Goal: Check status

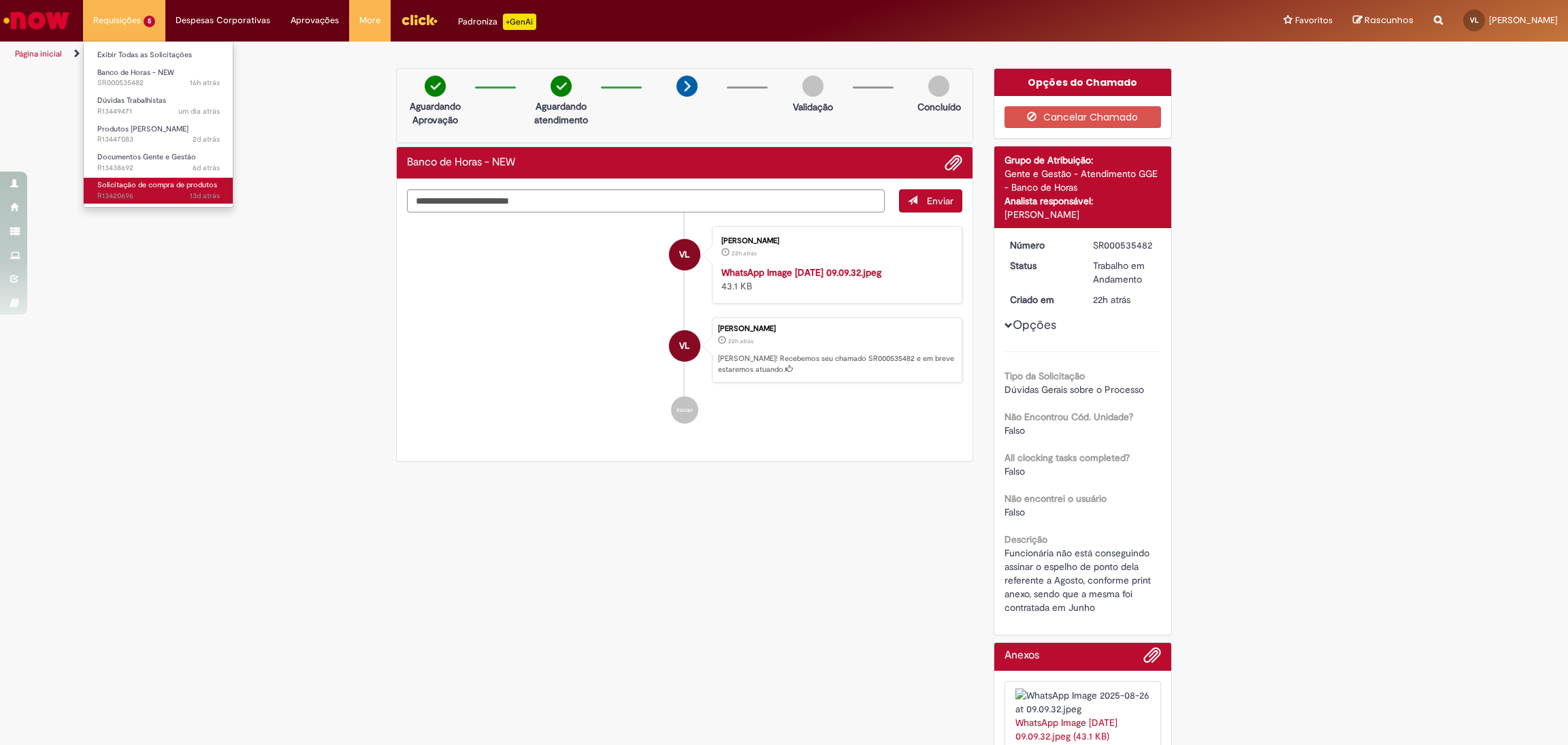
click at [117, 183] on span "Solicitação de compra de produtos" at bounding box center [157, 184] width 119 height 11
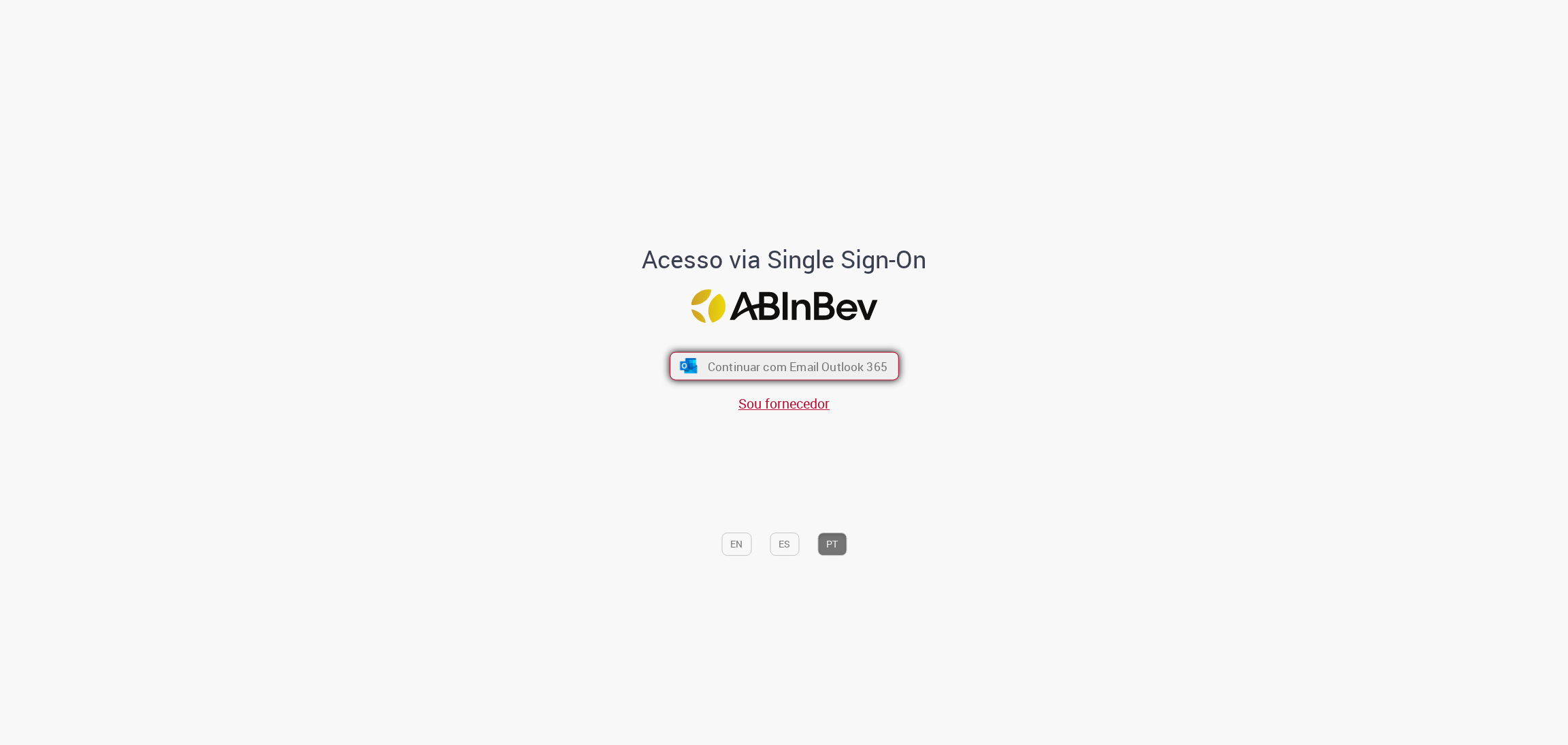
click at [761, 359] on span "Continuar com Email Outlook 365" at bounding box center [796, 366] width 180 height 15
click at [723, 360] on span "Continuar com Email Outlook 365" at bounding box center [796, 366] width 180 height 15
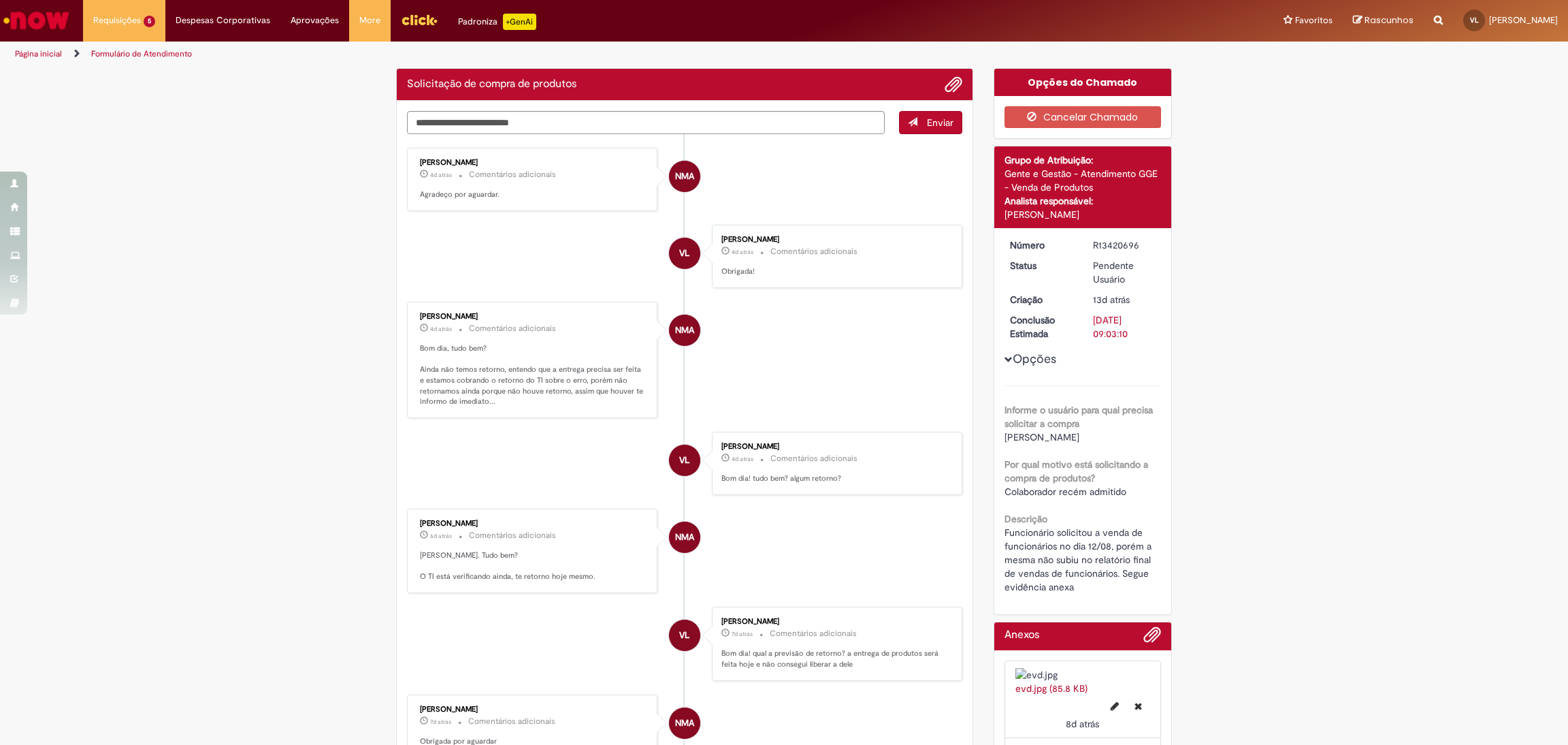
click at [883, 394] on li "NMA Neilyse Moraes Almeida 4d atrás 4 dias atrás Comentários adicionais Bom dia…" at bounding box center [684, 360] width 555 height 117
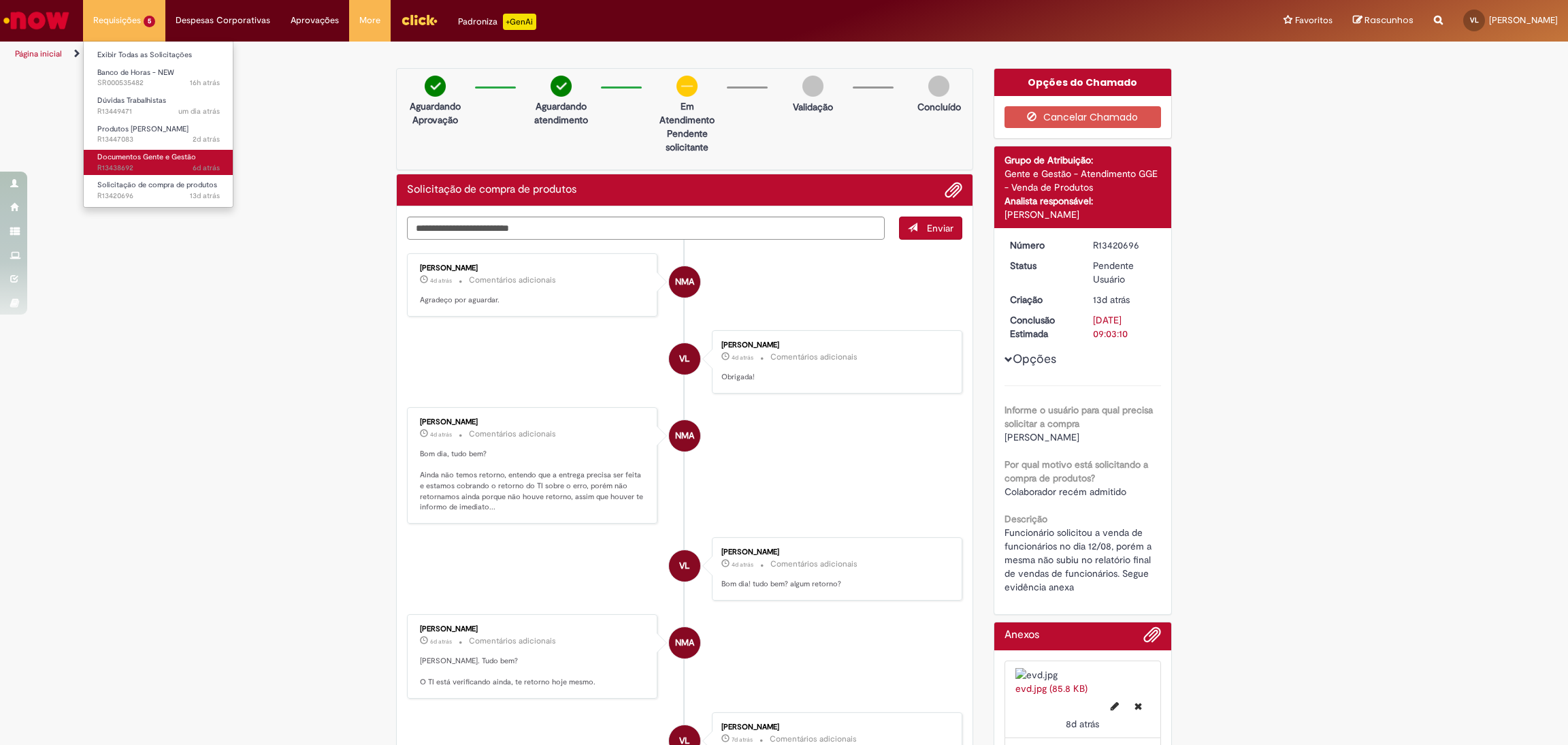
click at [141, 167] on span "6d atrás 6 dias atrás R13438692" at bounding box center [159, 167] width 122 height 11
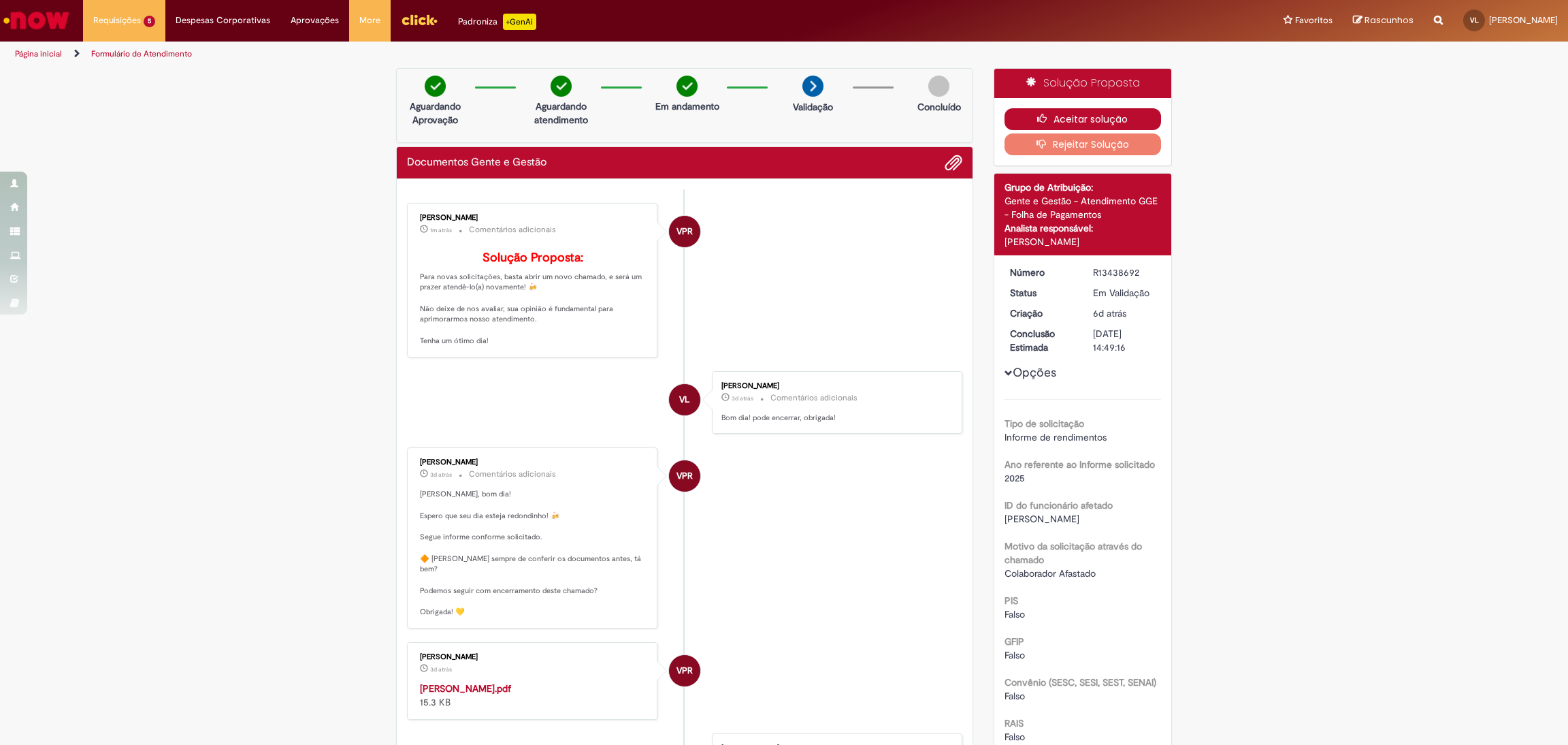
click at [1048, 111] on button "Aceitar solução" at bounding box center [1083, 118] width 158 height 22
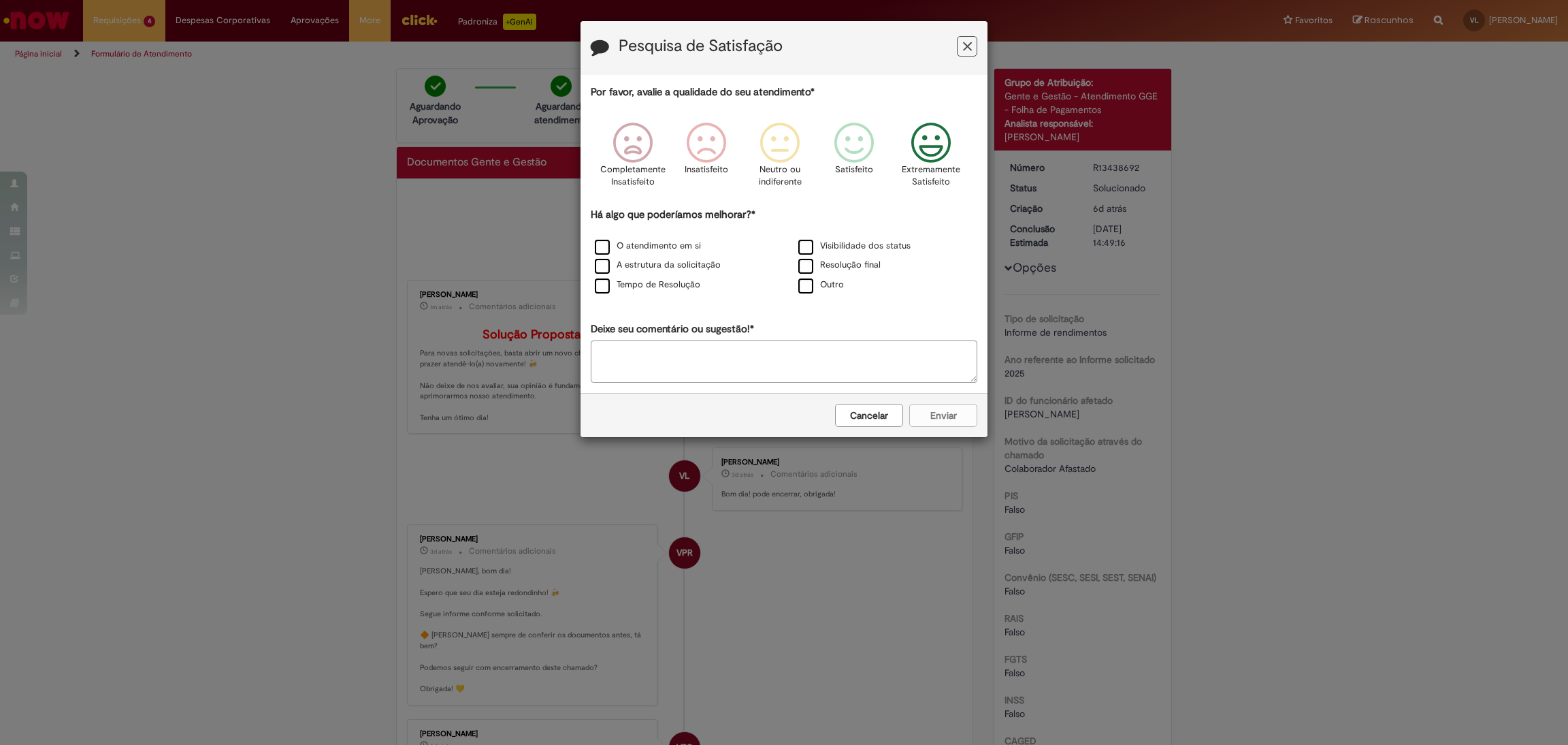
click at [920, 137] on icon "Feedback" at bounding box center [930, 142] width 51 height 41
click at [676, 284] on label "Tempo de Resolução" at bounding box center [647, 285] width 105 height 13
click at [821, 259] on div "Resolução final" at bounding box center [885, 266] width 201 height 17
click at [822, 262] on label "Resolução final" at bounding box center [839, 266] width 82 height 13
click at [945, 406] on button "Enviar" at bounding box center [943, 415] width 68 height 23
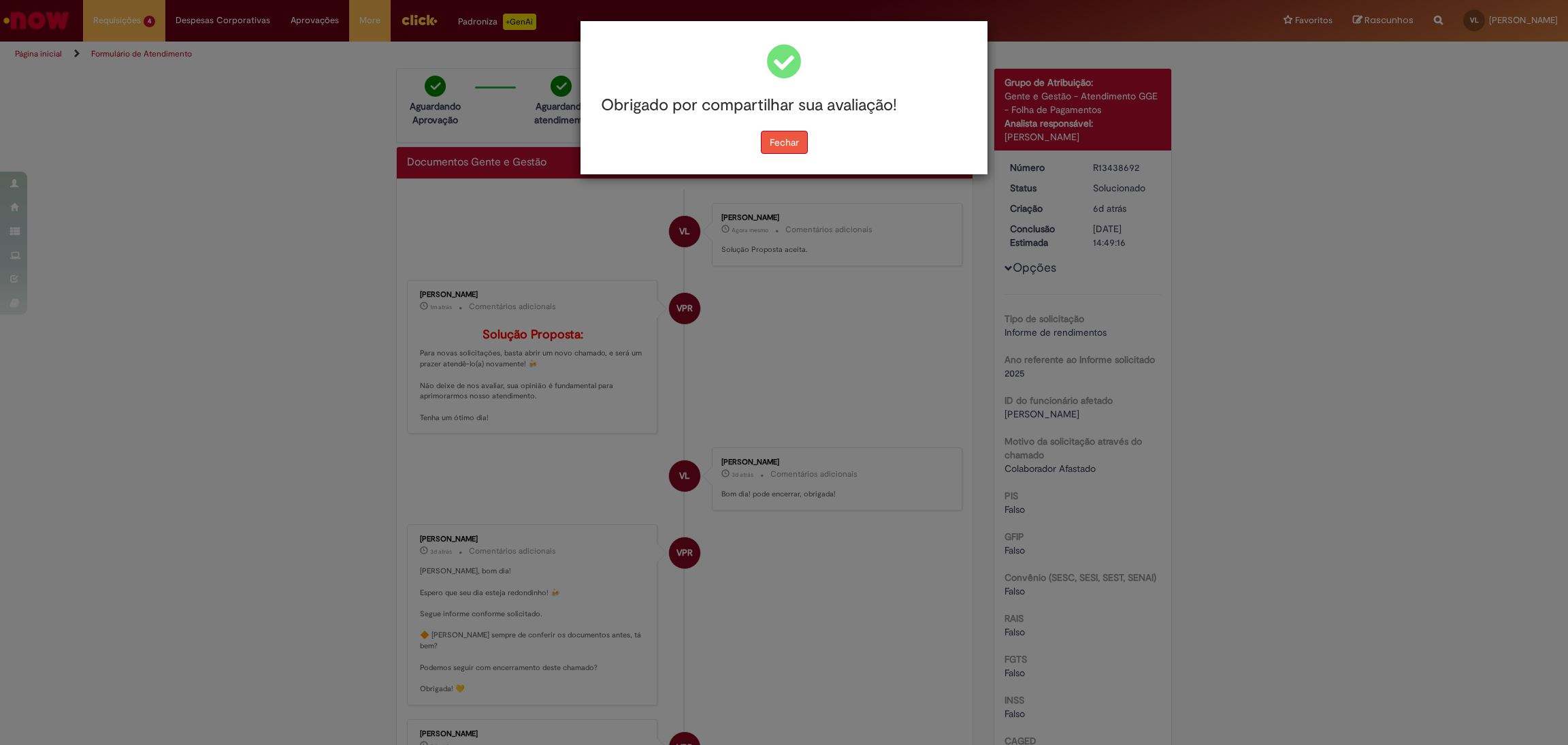
click at [792, 141] on button "Fechar" at bounding box center [784, 142] width 47 height 23
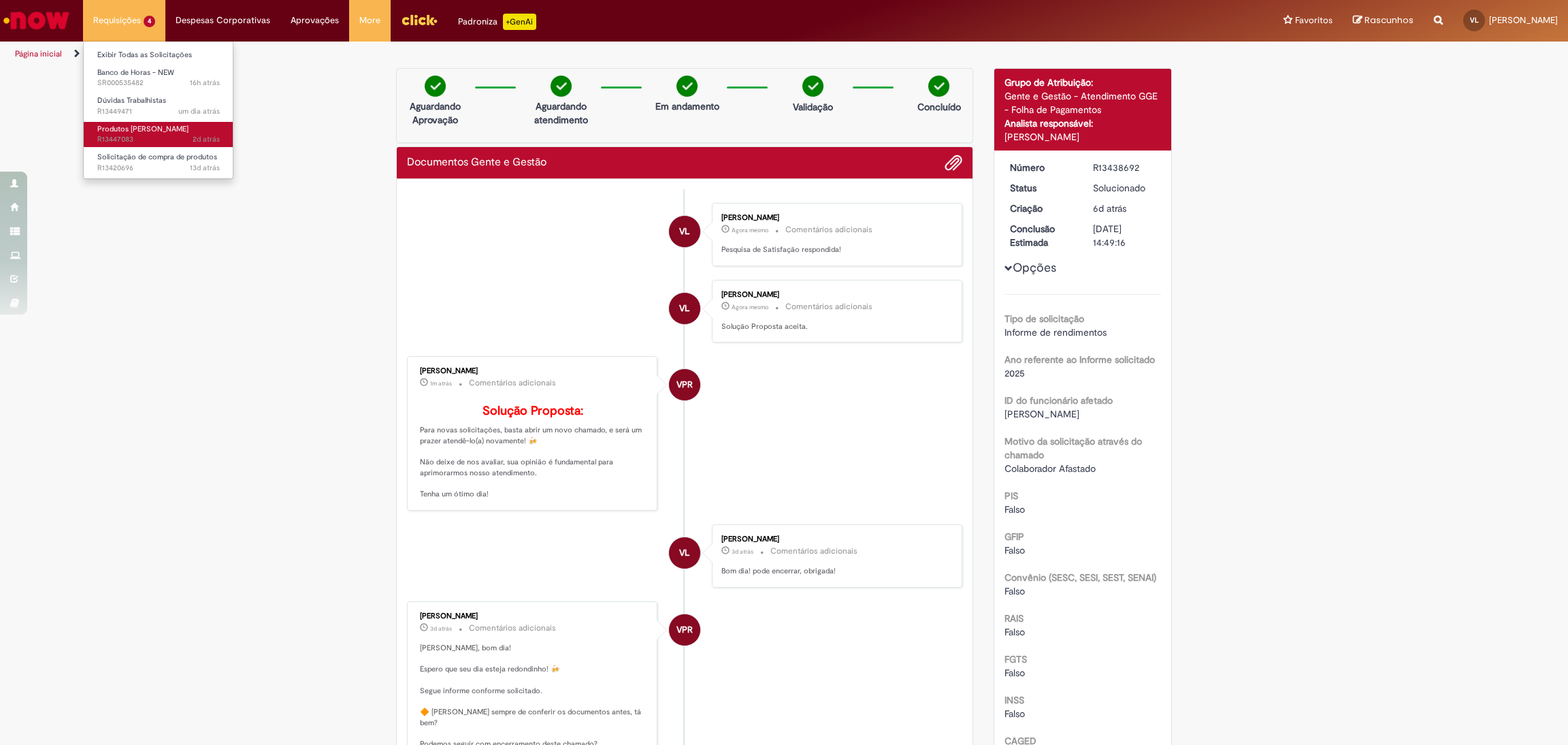
click at [148, 133] on span "Produtos Natalinos - FAHZ" at bounding box center [142, 129] width 91 height 11
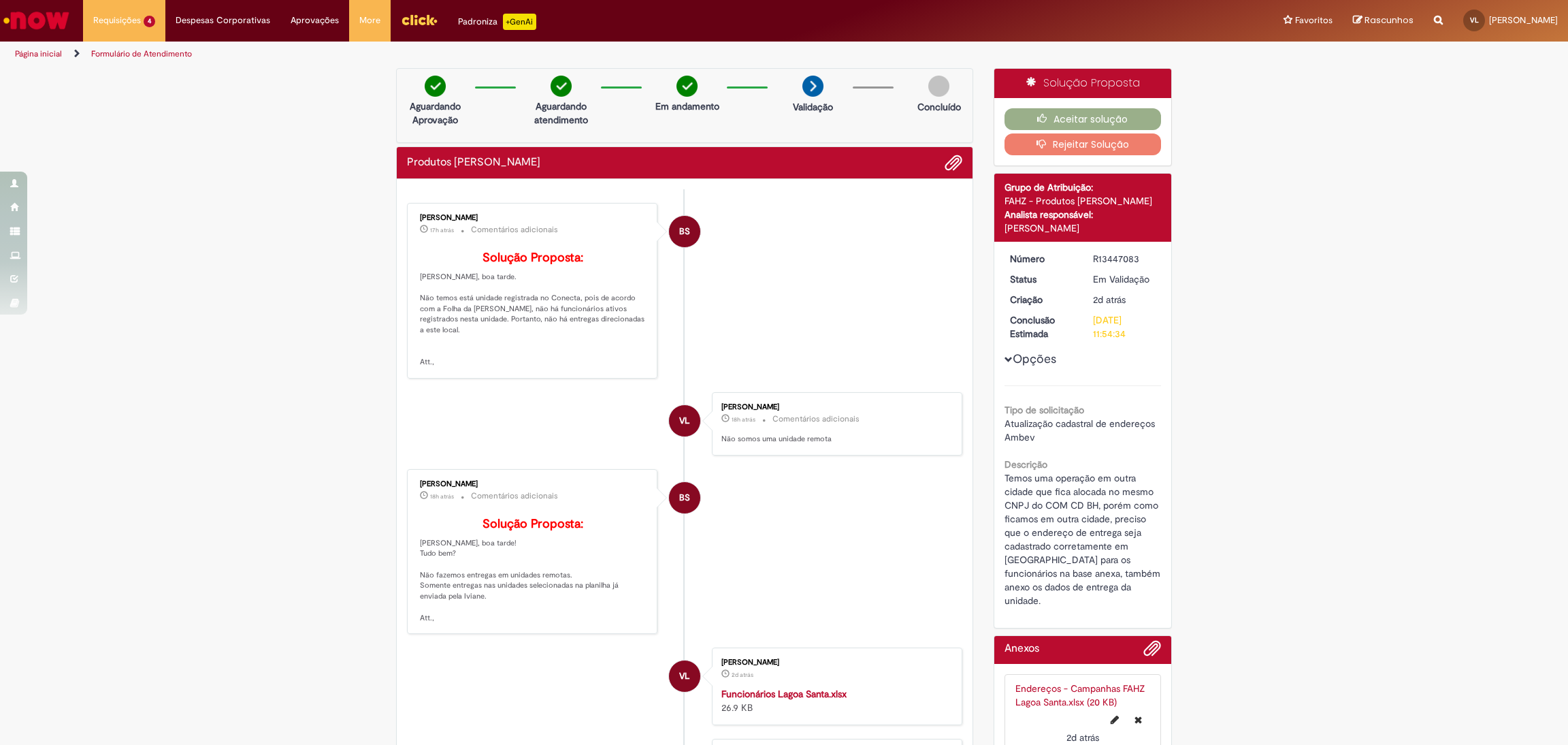
drag, startPoint x: 1138, startPoint y: 257, endPoint x: 1081, endPoint y: 262, distance: 57.2
click at [1083, 262] on dd "R13447083" at bounding box center [1125, 259] width 84 height 13
copy div "R13447083"
click at [781, 361] on li "BS Barbara Sanchez 17h atrás 17 horas atrás Comentários adicionais Solução Prop…" at bounding box center [684, 290] width 555 height 176
click at [136, 96] on span "Dúvidas Trabalhistas" at bounding box center [132, 100] width 69 height 11
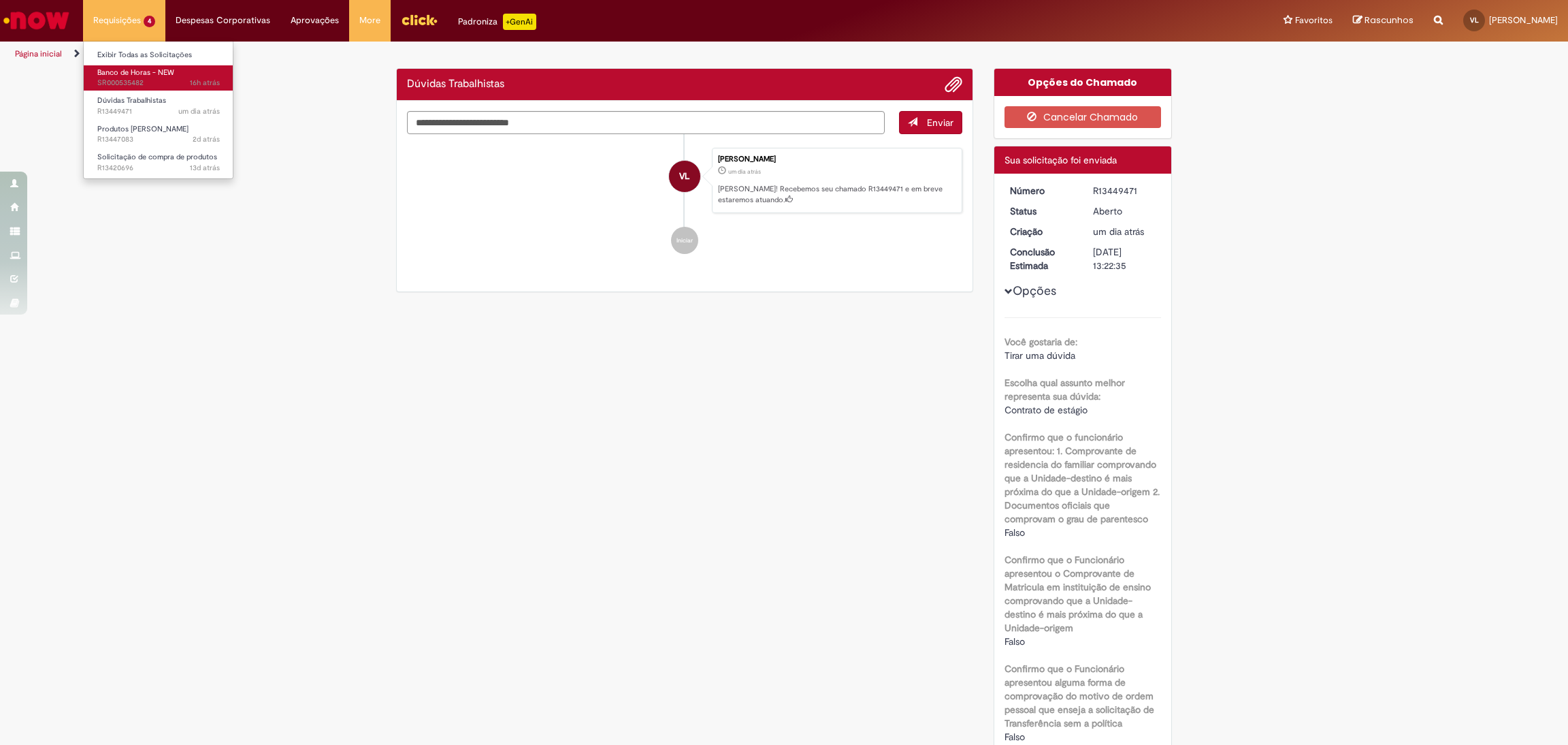
click at [139, 82] on span "16h atrás 16 horas atrás SR000535482" at bounding box center [159, 82] width 122 height 11
